Goal: Task Accomplishment & Management: Complete application form

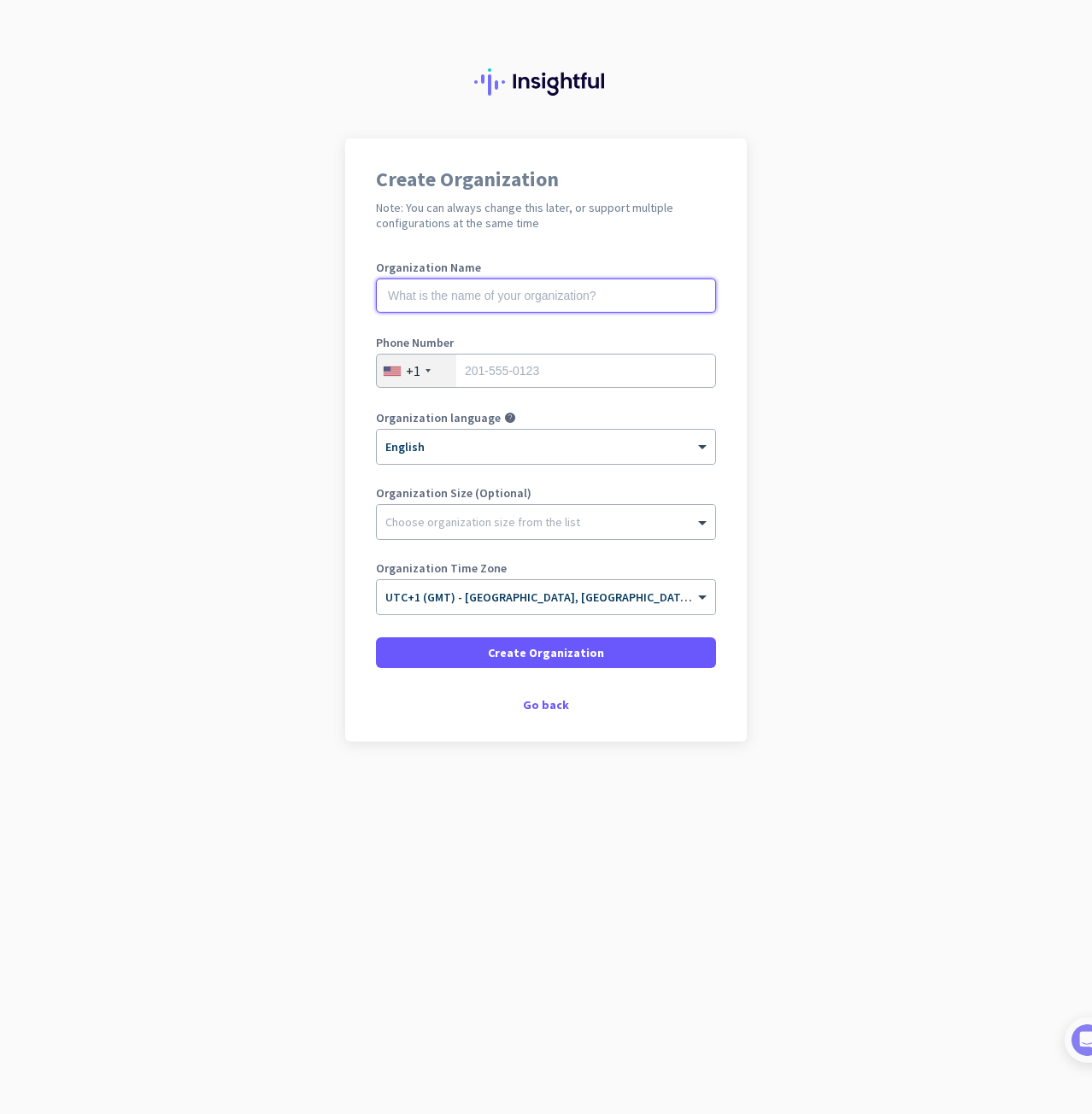
click at [478, 298] on input "text" at bounding box center [546, 296] width 340 height 35
type input "StriveAV"
click at [412, 368] on div "+1" at bounding box center [412, 371] width 15 height 17
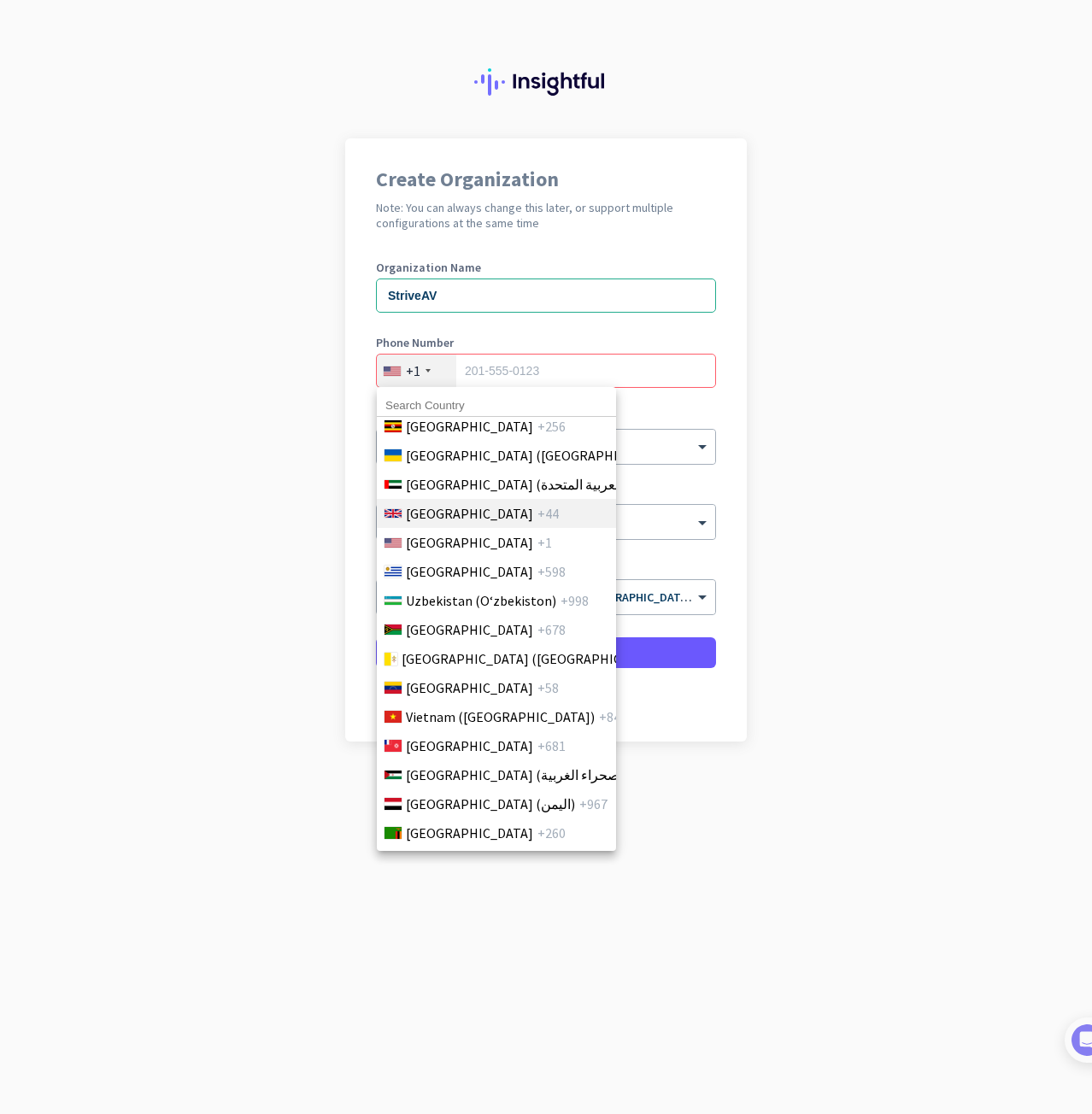
scroll to position [6677, 0]
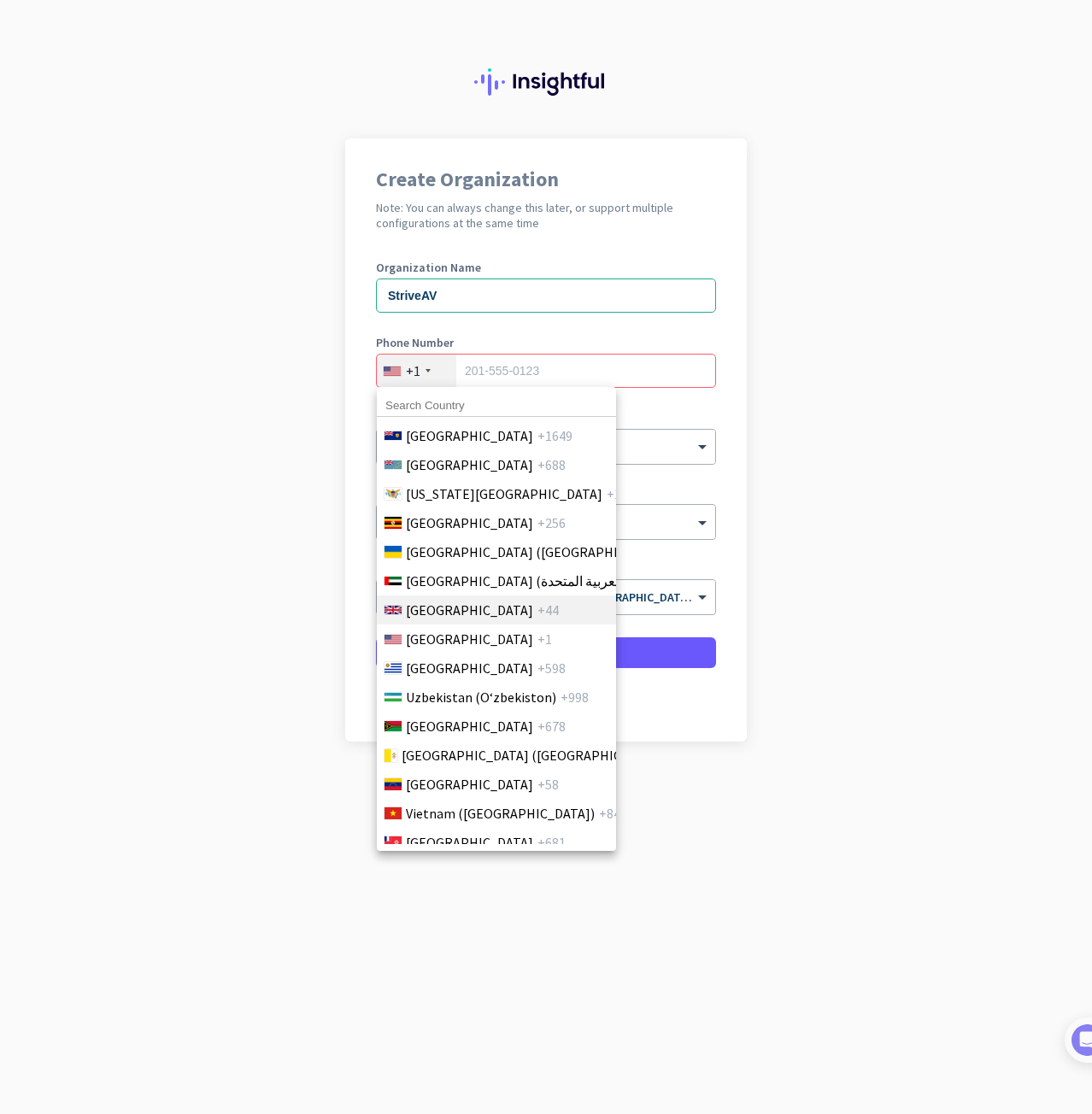
click at [481, 611] on span "United Kingdom" at bounding box center [469, 611] width 127 height 21
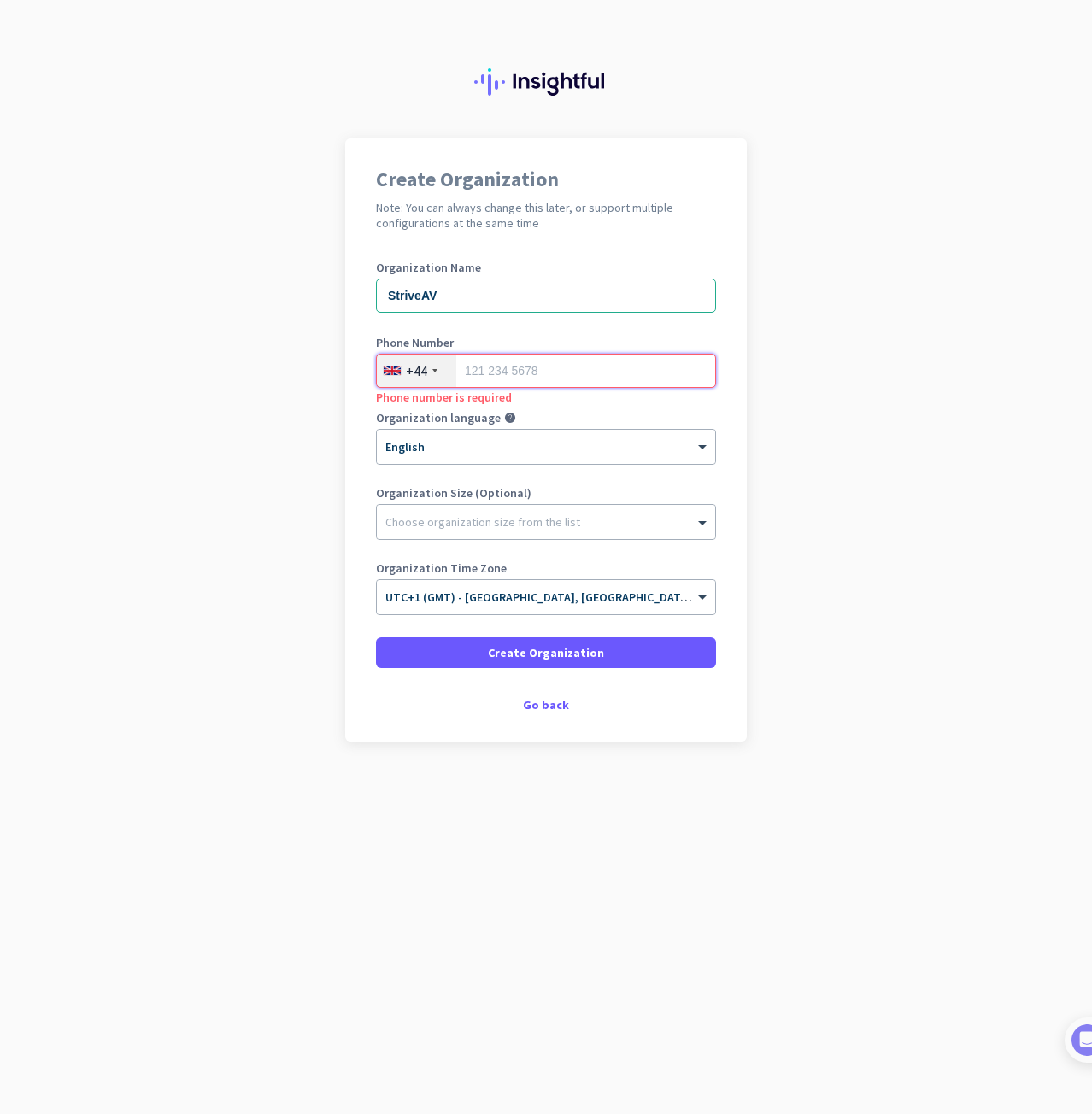
click at [500, 376] on input "tel" at bounding box center [546, 371] width 340 height 35
type input "9"
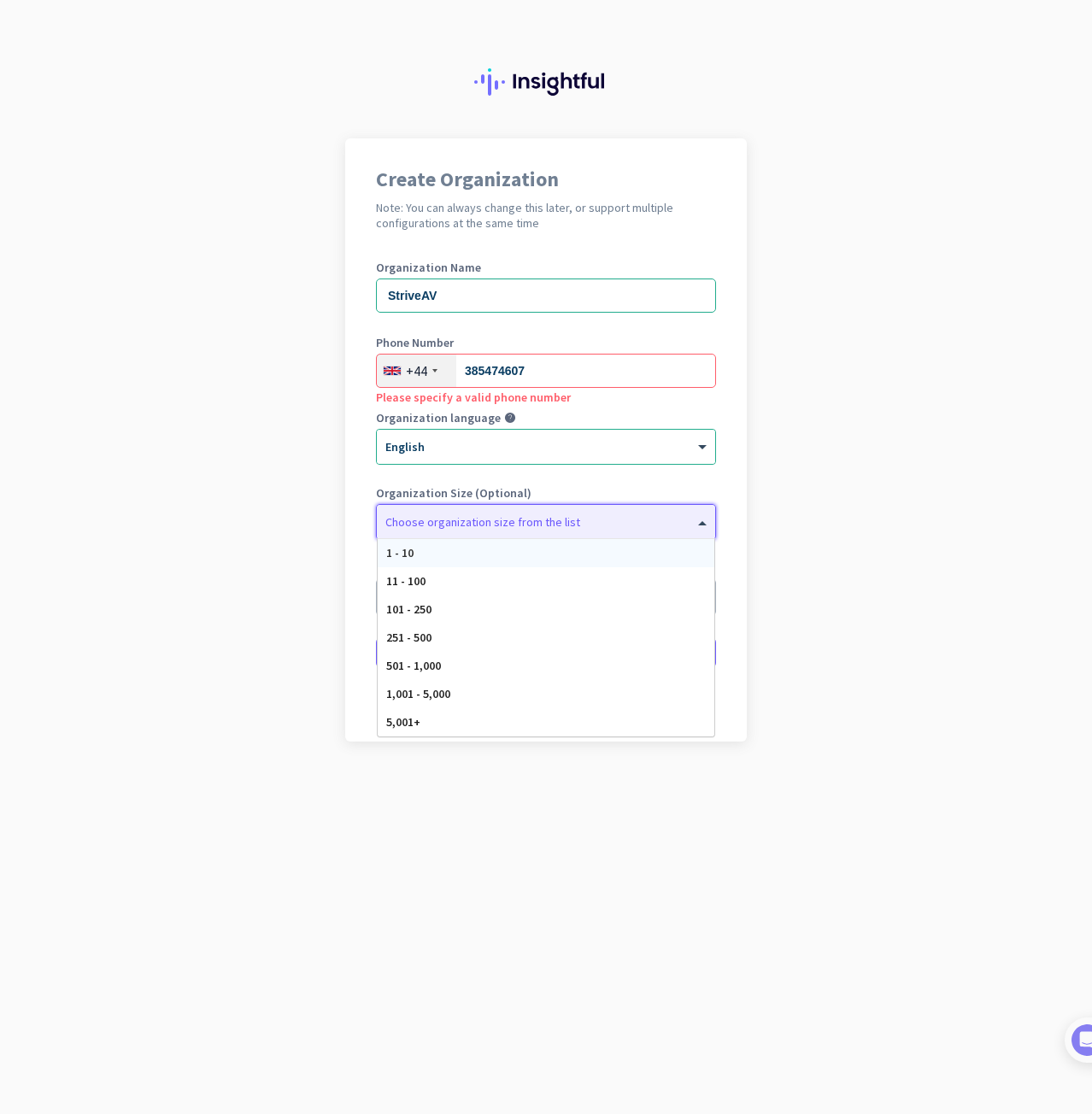
click at [699, 520] on span at bounding box center [704, 522] width 22 height 17
click at [606, 572] on div "11 - 100" at bounding box center [546, 581] width 336 height 29
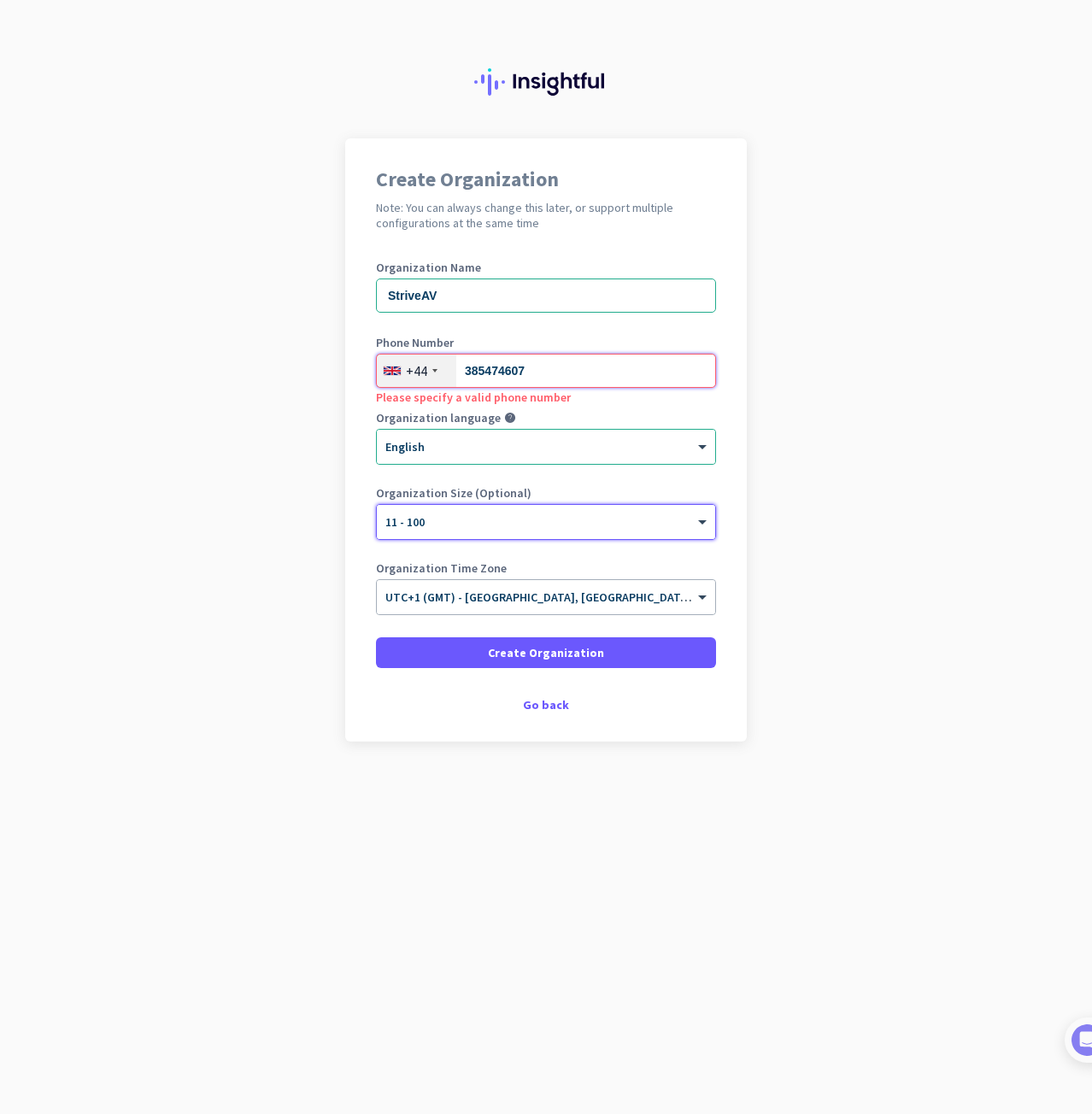
click at [458, 376] on input "385474607" at bounding box center [546, 371] width 340 height 35
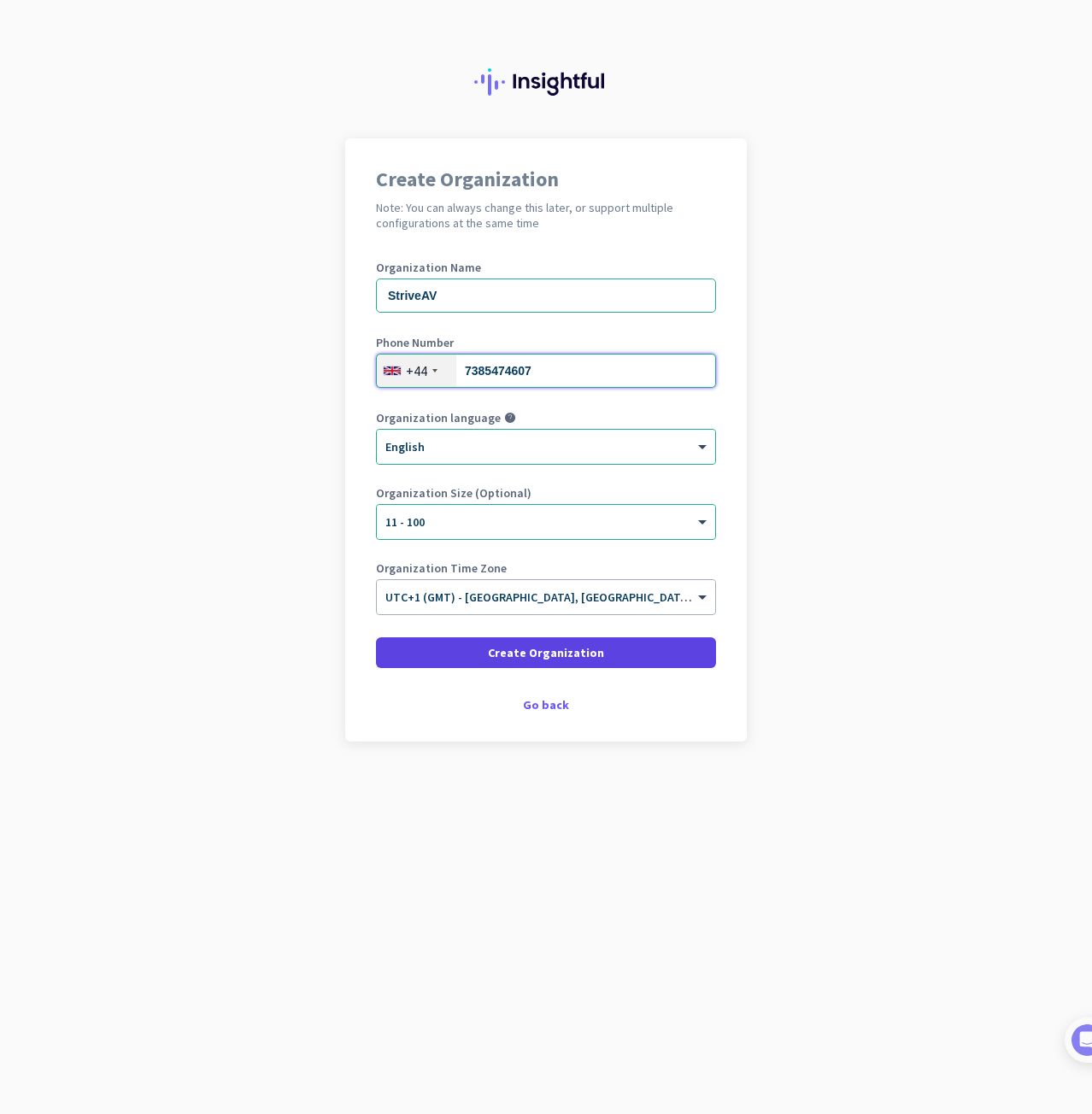
type input "7385474607"
click at [588, 654] on span "Create Organization" at bounding box center [546, 653] width 116 height 17
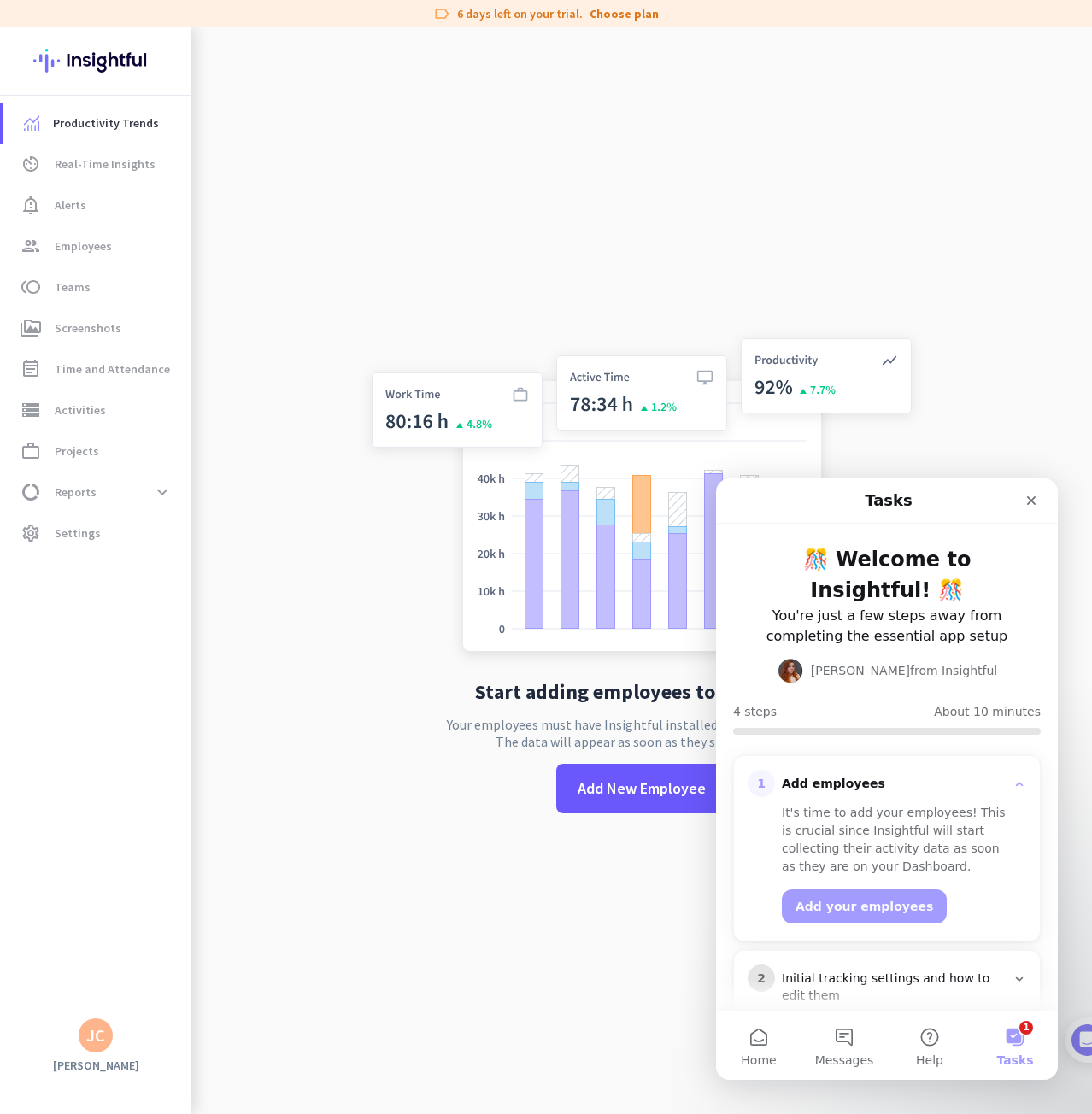
click at [589, 163] on div "Start adding employees to Insightful Your employees must have Insightful instal…" at bounding box center [642, 585] width 565 height 1114
click at [1026, 501] on icon "Close" at bounding box center [1031, 501] width 14 height 14
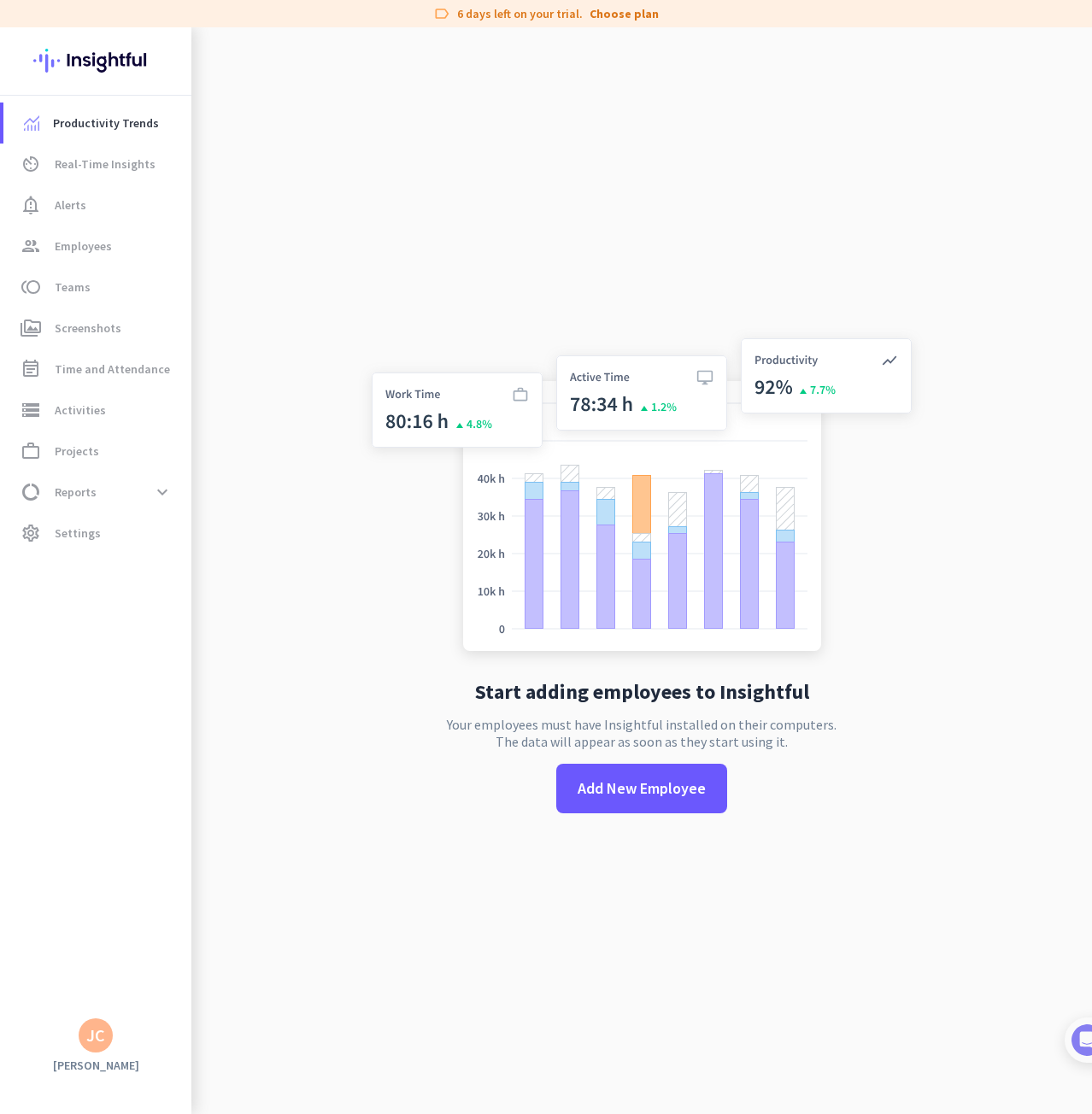
click at [640, 229] on div "Start adding employees to Insightful Your employees must have Insightful instal…" at bounding box center [642, 585] width 565 height 1114
